Goal: Task Accomplishment & Management: Complete application form

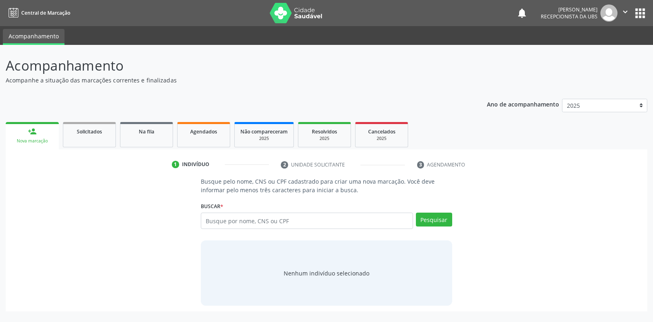
click at [206, 217] on input "text" at bounding box center [307, 221] width 212 height 16
type input "86937367449"
click at [422, 220] on button "Pesquisar" at bounding box center [434, 220] width 36 height 14
type input "86937367449"
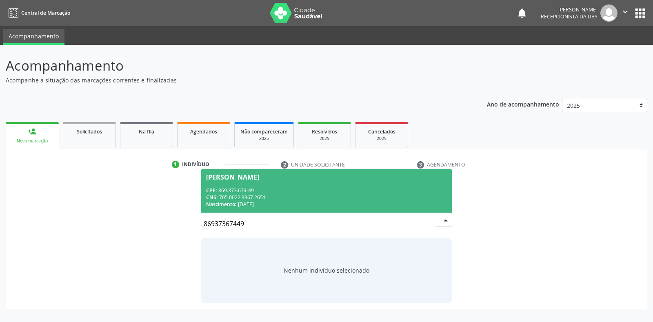
click at [224, 180] on div "[PERSON_NAME]" at bounding box center [232, 177] width 53 height 7
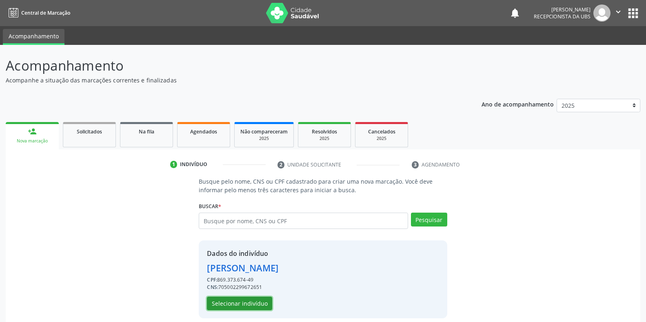
click at [236, 306] on button "Selecionar indivíduo" at bounding box center [239, 304] width 65 height 14
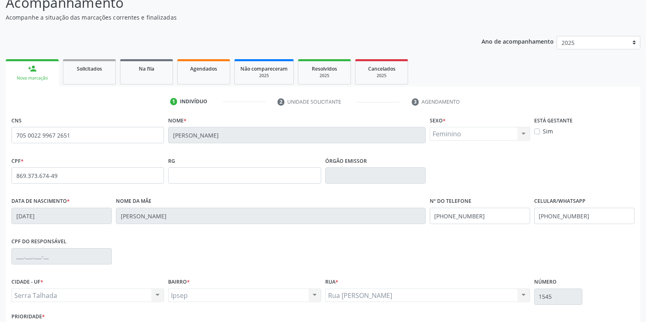
scroll to position [120, 0]
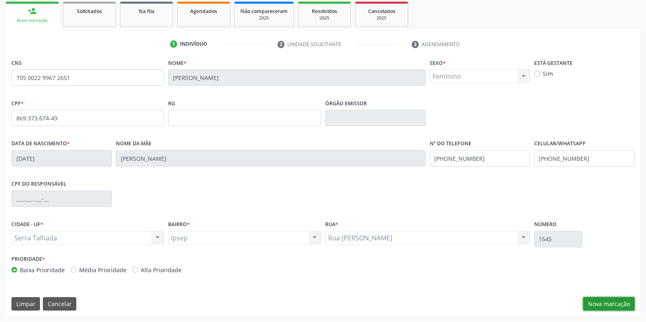
drag, startPoint x: 601, startPoint y: 307, endPoint x: 540, endPoint y: 218, distance: 107.6
click at [598, 306] on button "Nova marcação" at bounding box center [608, 304] width 51 height 14
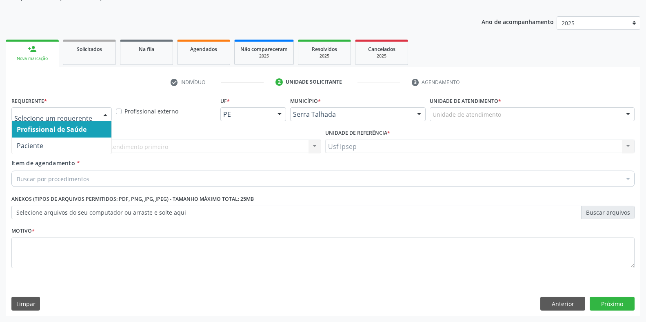
click at [107, 117] on div at bounding box center [105, 115] width 12 height 14
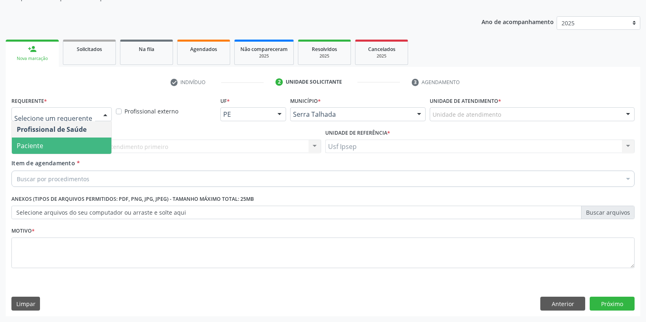
click at [32, 142] on span "Paciente" at bounding box center [30, 145] width 27 height 9
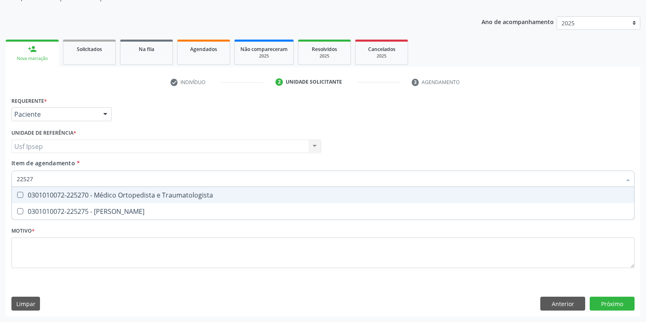
type input "225270"
click at [17, 193] on div at bounding box center [15, 195] width 6 height 7
checkbox Traumatologista "true"
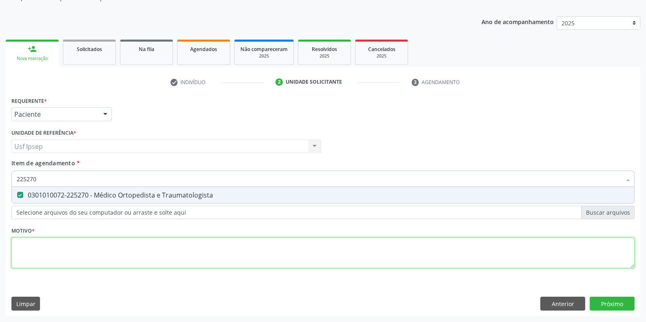
click at [28, 248] on div "Requerente * Paciente Profissional de Saúde Paciente Nenhum resultado encontrad…" at bounding box center [322, 187] width 623 height 185
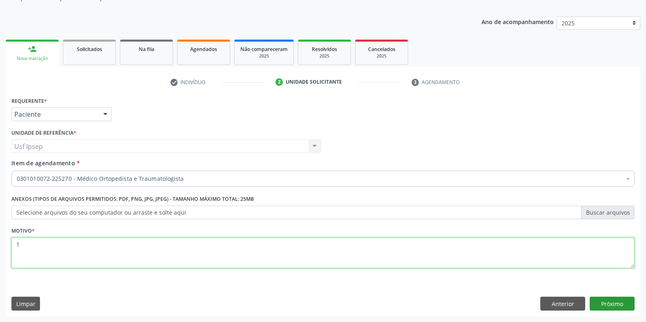
type textarea "1"
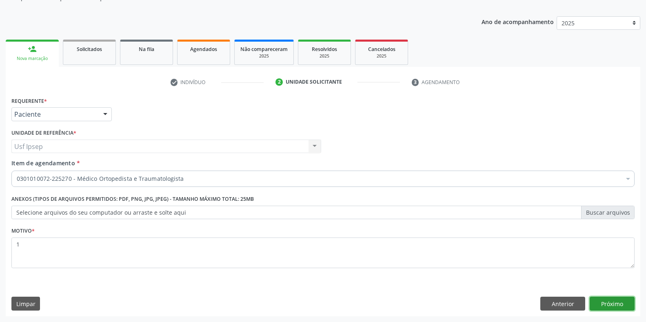
click at [605, 306] on button "Próximo" at bounding box center [612, 304] width 45 height 14
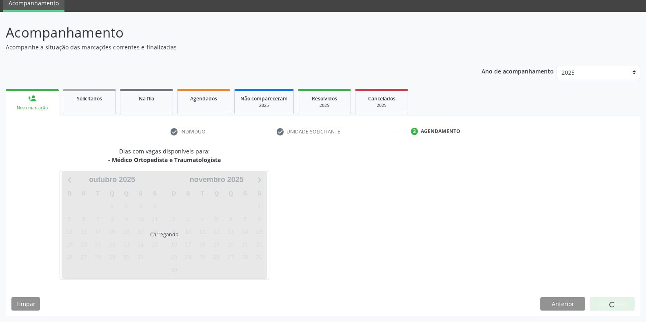
scroll to position [57, 0]
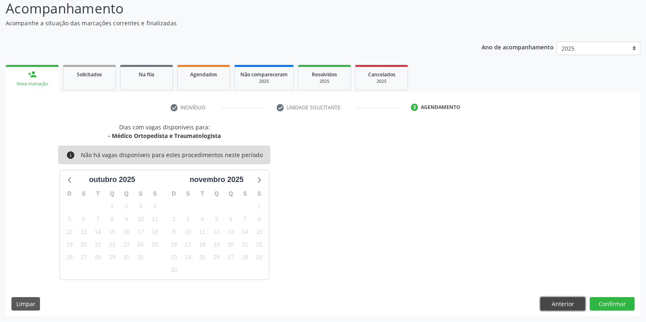
click at [558, 309] on button "Anterior" at bounding box center [562, 304] width 45 height 14
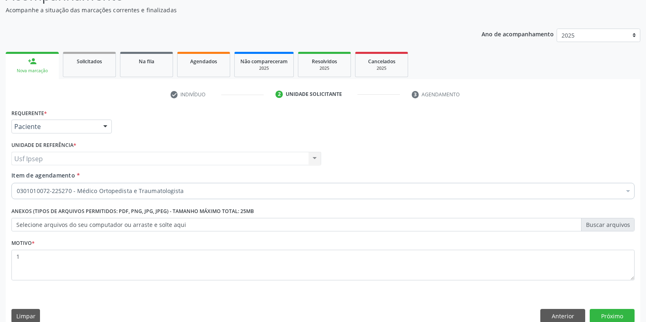
scroll to position [82, 0]
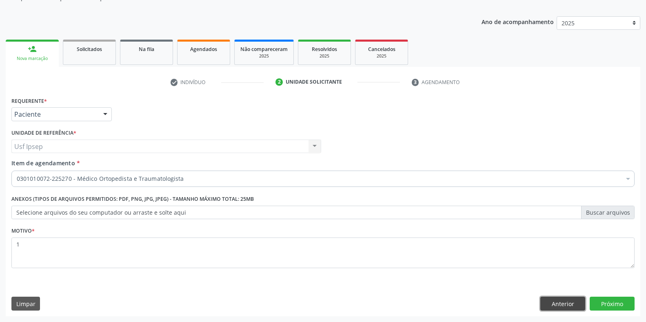
click at [573, 304] on button "Anterior" at bounding box center [562, 304] width 45 height 14
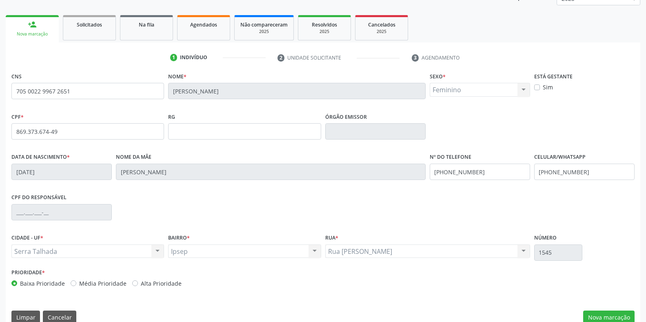
scroll to position [120, 0]
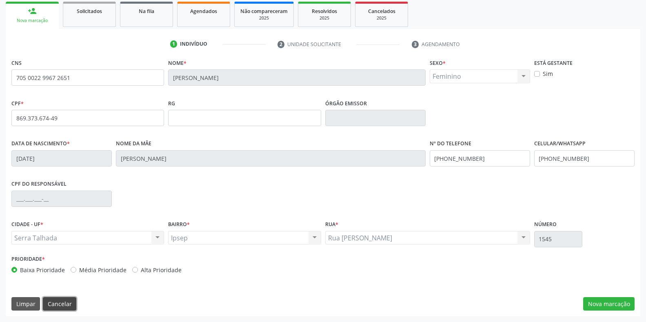
click at [55, 308] on button "Cancelar" at bounding box center [59, 304] width 33 height 14
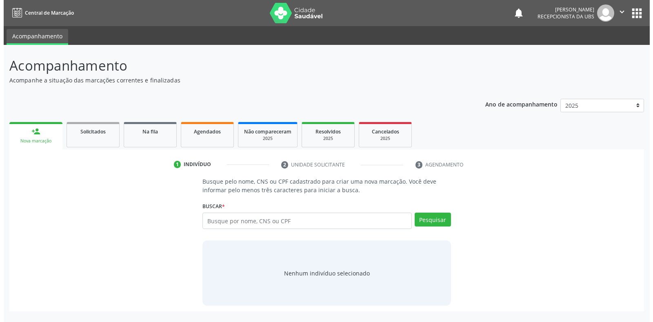
scroll to position [0, 0]
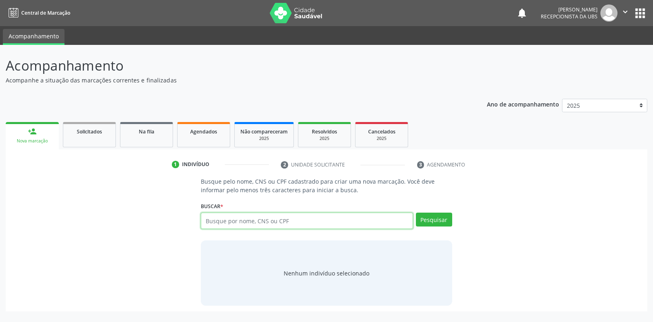
click at [206, 219] on input "text" at bounding box center [307, 221] width 212 height 16
click at [205, 219] on input "text" at bounding box center [307, 221] width 212 height 16
type input "702004316486188"
click at [433, 217] on button "Pesquisar" at bounding box center [434, 220] width 36 height 14
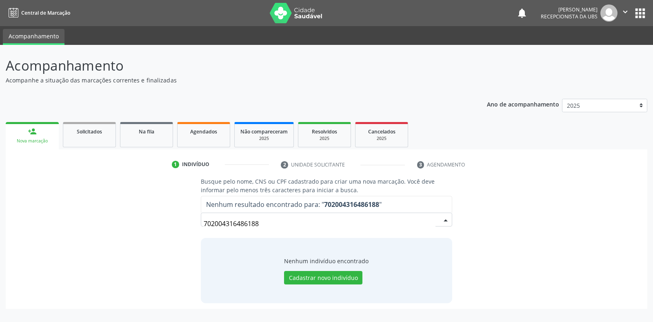
click at [264, 220] on input "702004316486188" at bounding box center [319, 223] width 231 height 16
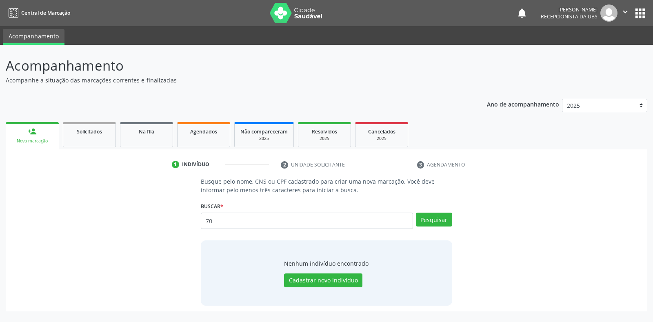
type input "7"
type input "1"
type input "13490124405"
click at [439, 216] on button "Pesquisar" at bounding box center [434, 220] width 36 height 14
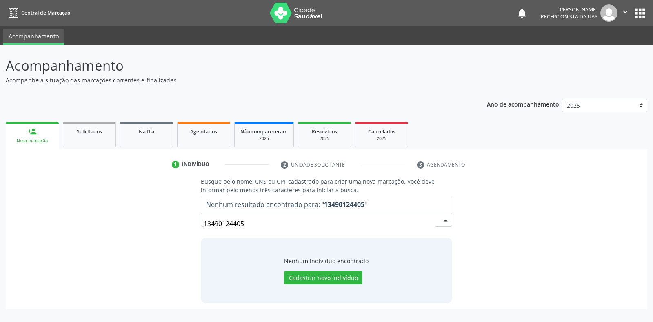
click at [428, 220] on input "13490124405" at bounding box center [319, 223] width 231 height 16
click at [246, 221] on input "13490124405" at bounding box center [319, 223] width 231 height 16
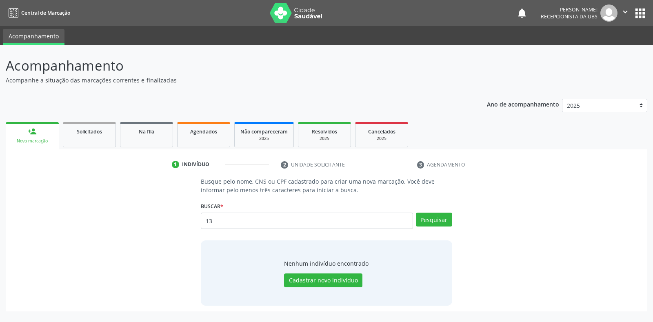
type input "1"
type input "[PERSON_NAME] [PERSON_NAME]"
click at [425, 222] on button "Pesquisar" at bounding box center [434, 220] width 36 height 14
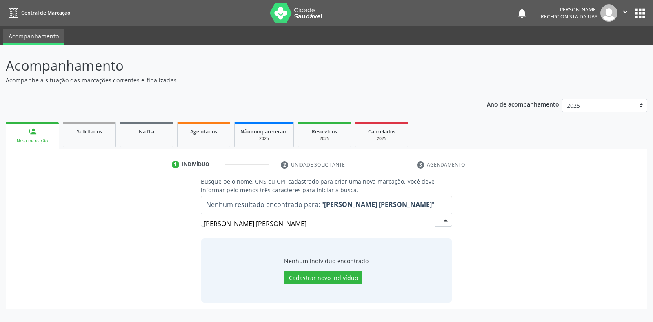
click at [323, 224] on input "[PERSON_NAME] [PERSON_NAME]" at bounding box center [319, 223] width 231 height 16
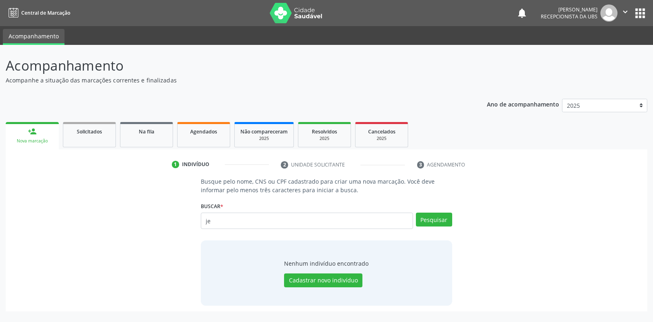
type input "j"
click at [37, 140] on div "Nova marcação" at bounding box center [32, 141] width 42 height 6
click at [36, 140] on div "Nova marcação" at bounding box center [32, 141] width 42 height 6
click at [37, 140] on div "Nova marcação" at bounding box center [32, 141] width 42 height 6
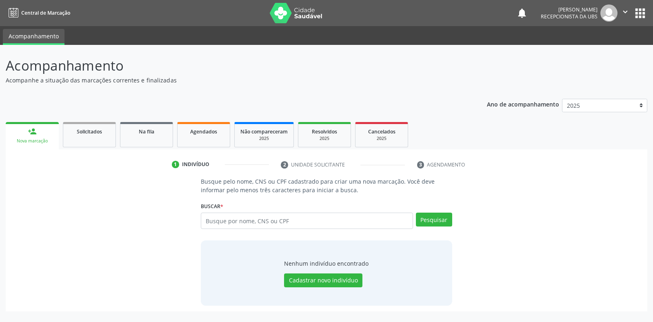
click at [37, 140] on div "Nova marcação" at bounding box center [32, 141] width 42 height 6
click at [282, 11] on img at bounding box center [296, 13] width 53 height 20
